Goal: Task Accomplishment & Management: Use online tool/utility

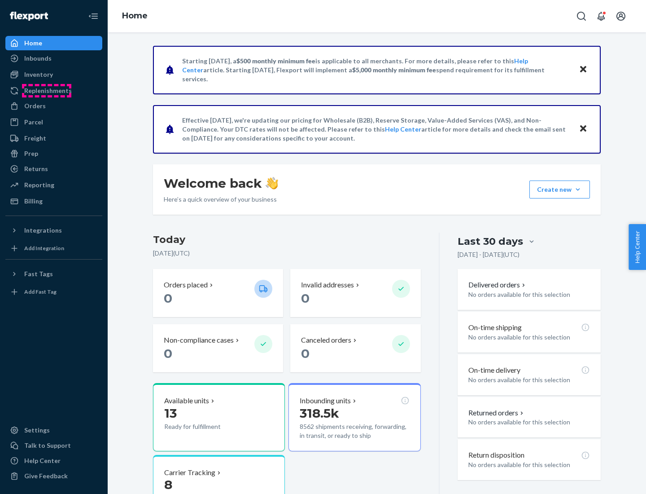
click at [47, 91] on div "Replenishments" at bounding box center [48, 90] width 48 height 9
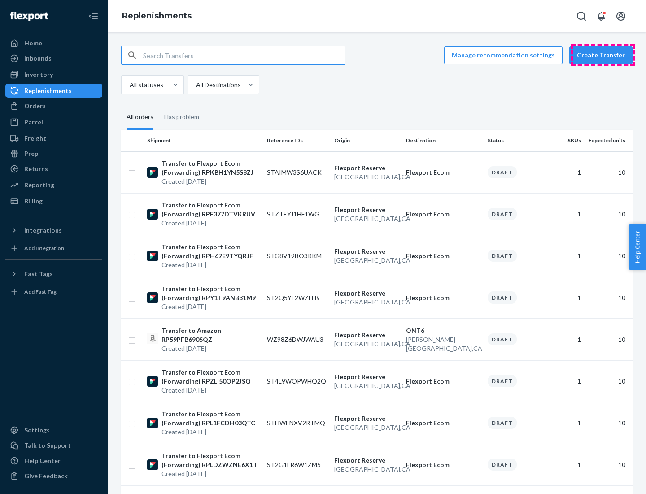
click at [603, 55] on button "Create Transfer" at bounding box center [600, 55] width 63 height 18
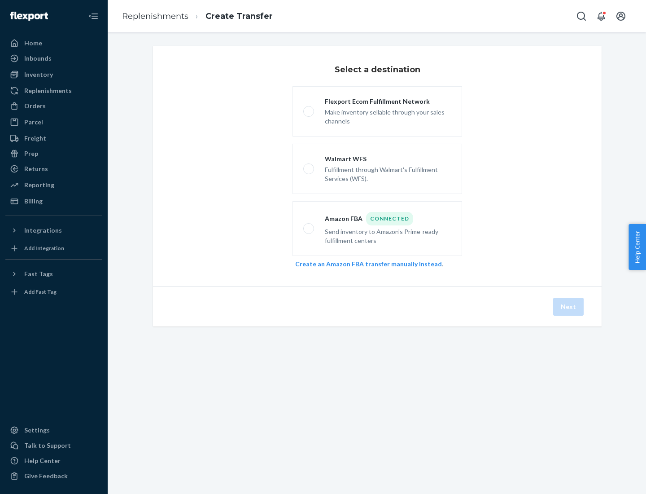
click at [388, 101] on div "Flexport Ecom Fulfillment Network" at bounding box center [388, 101] width 127 height 9
click at [309, 109] on input "Flexport Ecom Fulfillment Network Make inventory sellable through your sales ch…" at bounding box center [306, 112] width 6 height 6
radio input "true"
click at [569, 306] on button "Next" at bounding box center [568, 307] width 31 height 18
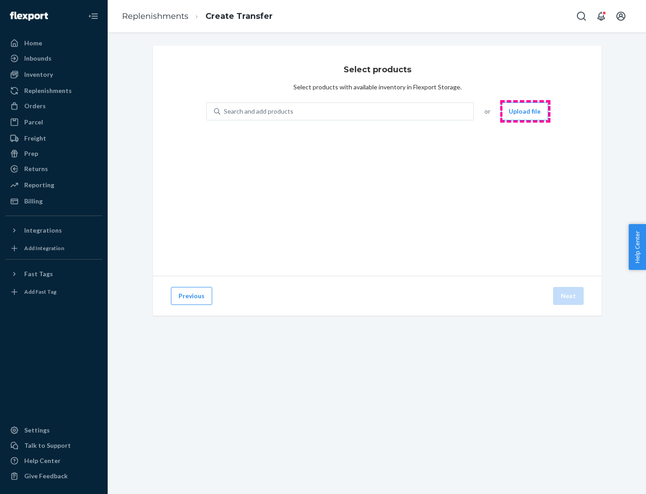
click at [525, 111] on button "Upload file" at bounding box center [524, 111] width 47 height 18
